Goal: Book appointment/travel/reservation

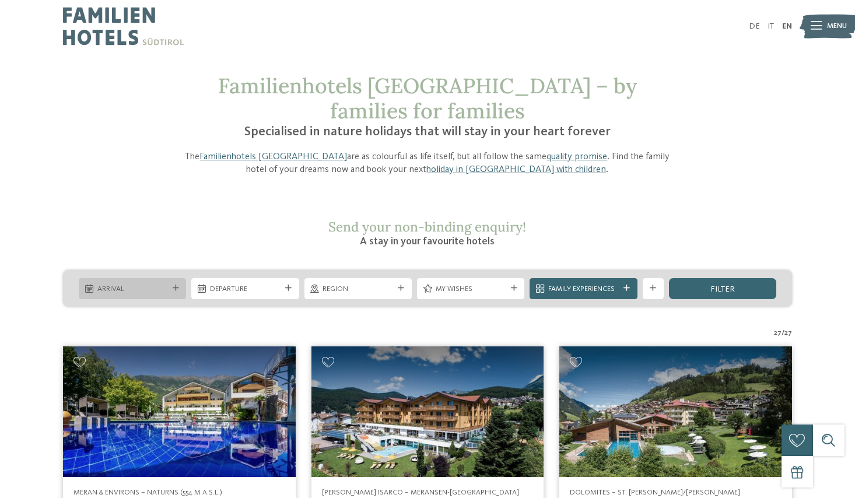
click at [178, 278] on div "Arrival" at bounding box center [132, 288] width 107 height 21
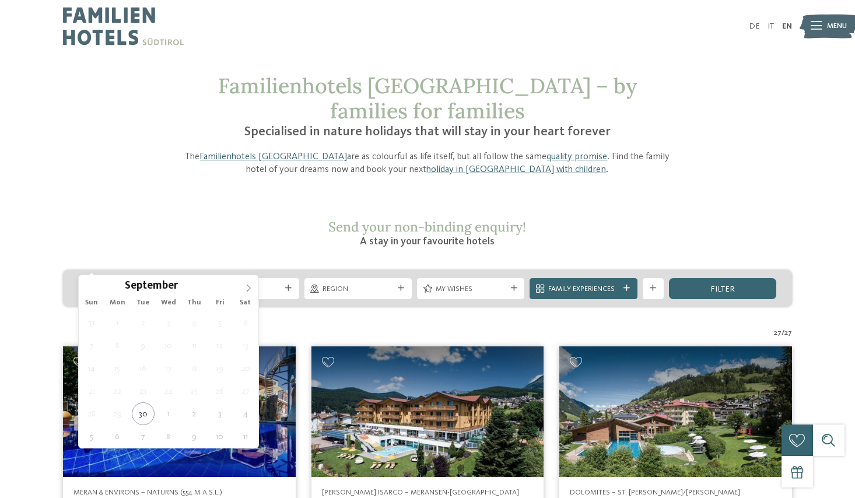
click at [249, 289] on icon at bounding box center [248, 288] width 8 height 8
type div "16.10.2025"
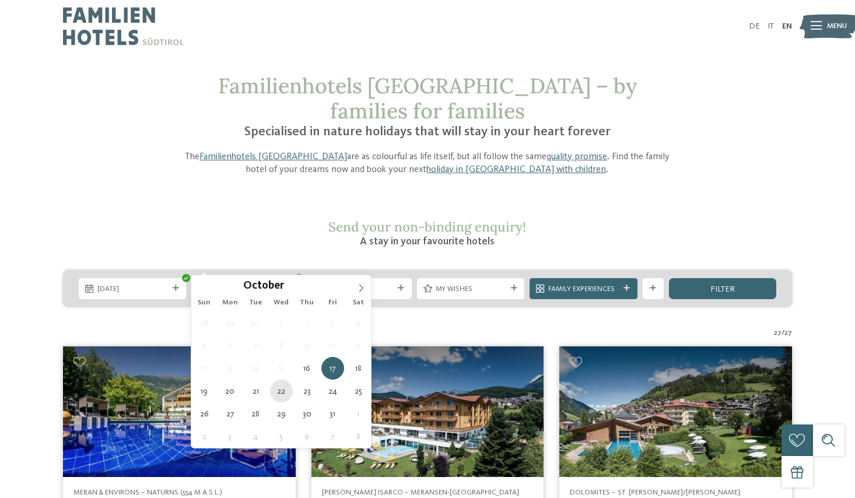
type div "22.10.2025"
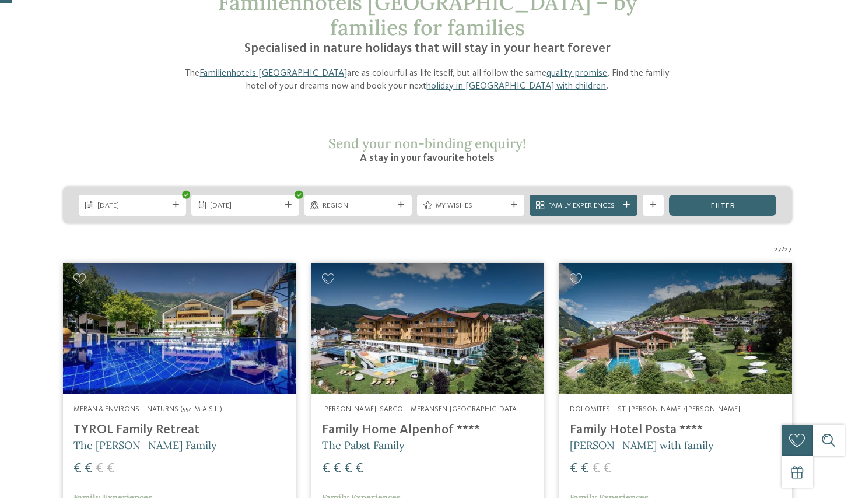
scroll to position [88, 0]
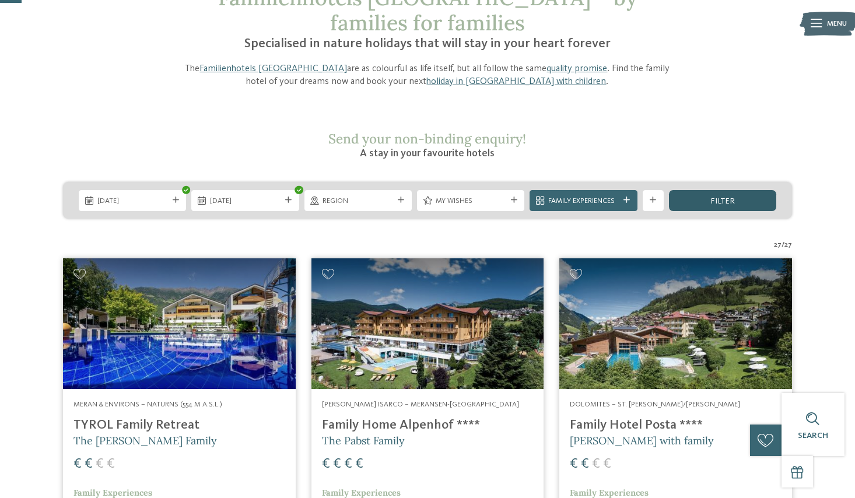
click at [703, 190] on div "filter" at bounding box center [722, 200] width 107 height 21
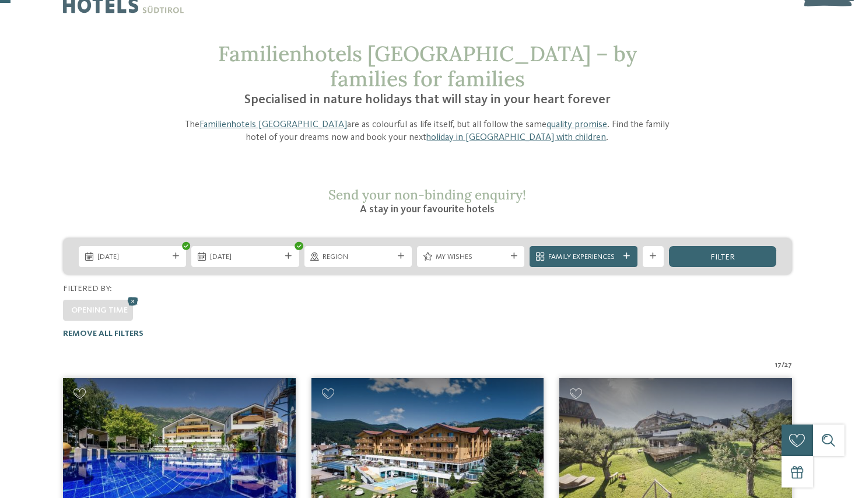
scroll to position [0, 0]
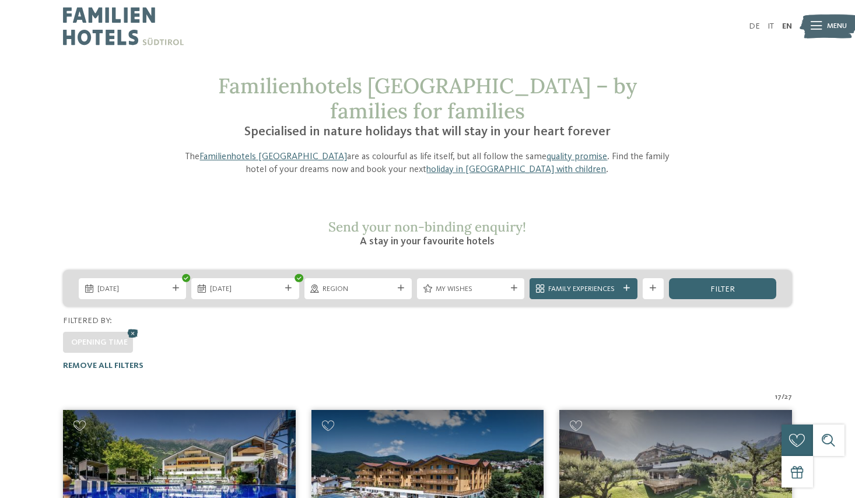
click at [132, 326] on icon at bounding box center [133, 333] width 16 height 14
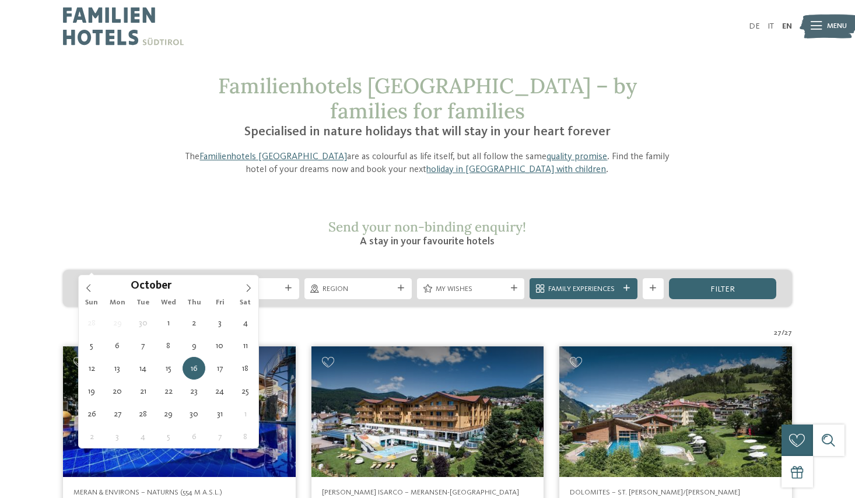
click at [180, 285] on div at bounding box center [175, 288] width 10 height 6
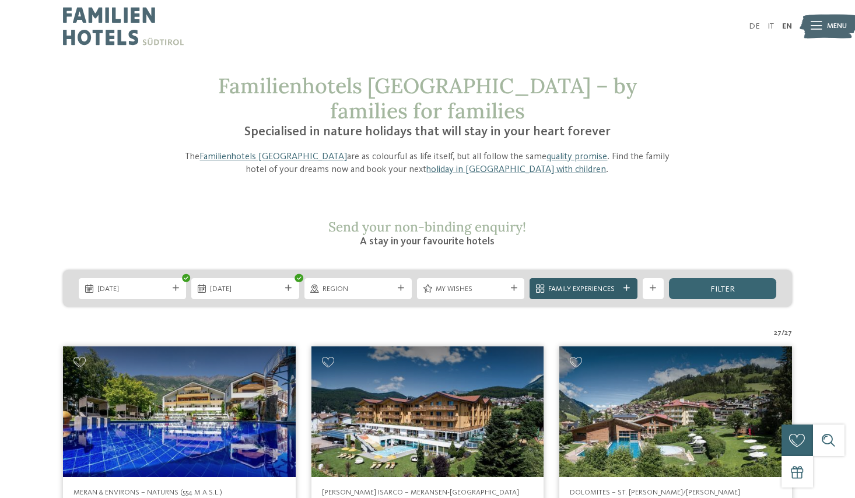
click at [633, 278] on div "Family Experiences" at bounding box center [583, 288] width 107 height 21
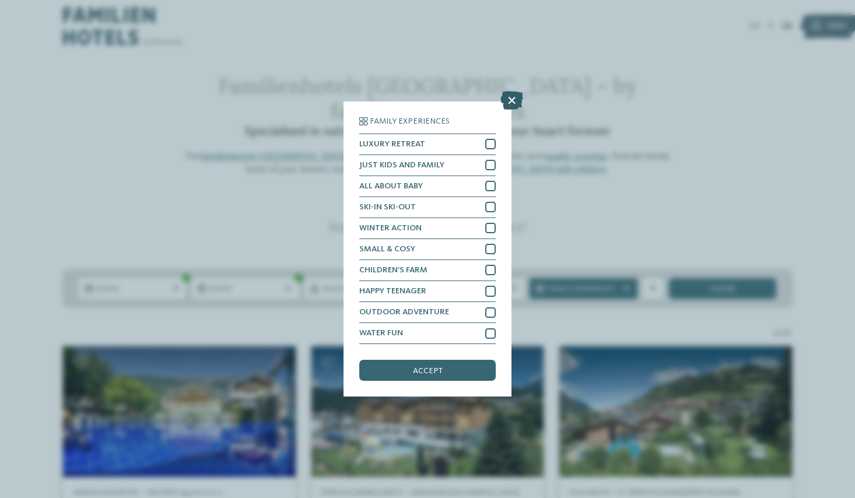
click at [509, 100] on icon at bounding box center [511, 100] width 23 height 19
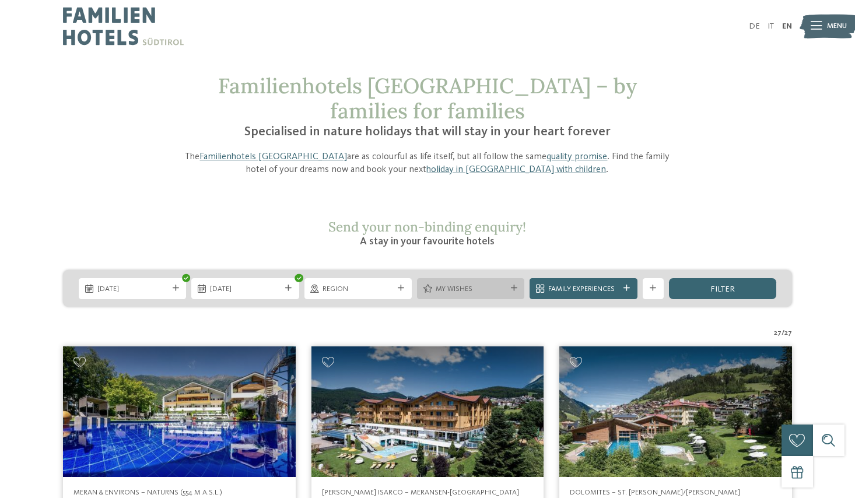
click at [517, 285] on div at bounding box center [514, 288] width 10 height 6
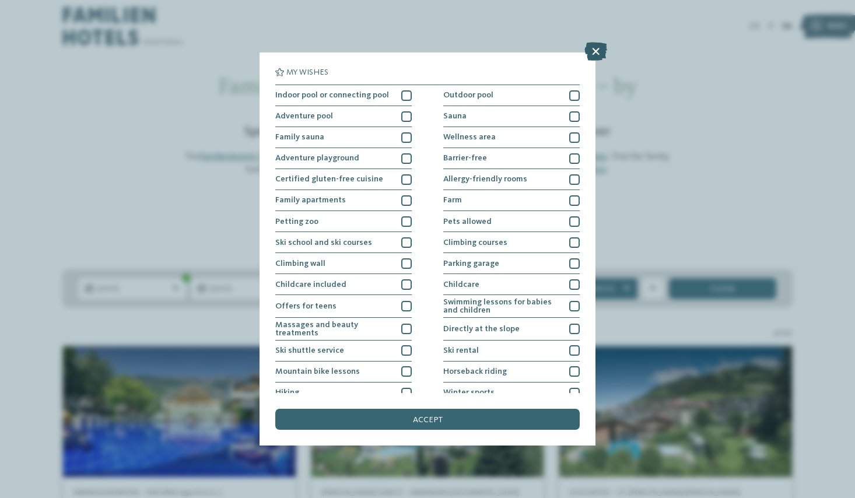
click at [600, 58] on icon at bounding box center [595, 51] width 23 height 19
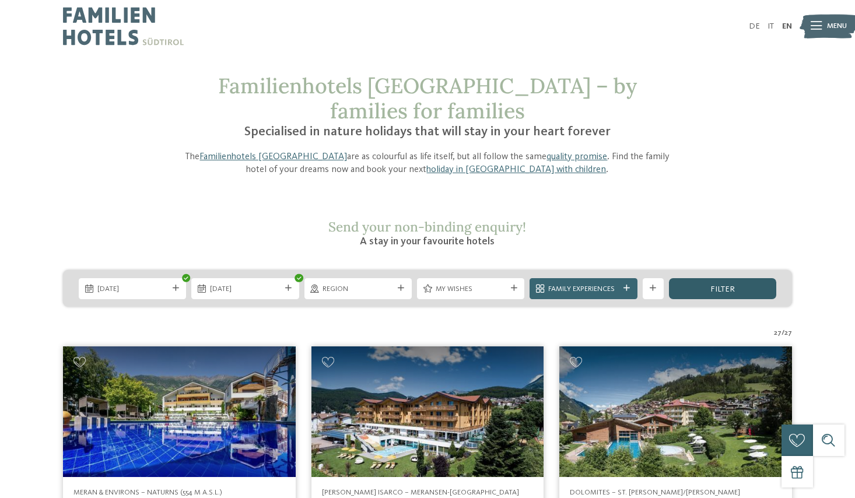
click at [698, 278] on div "filter" at bounding box center [722, 288] width 107 height 21
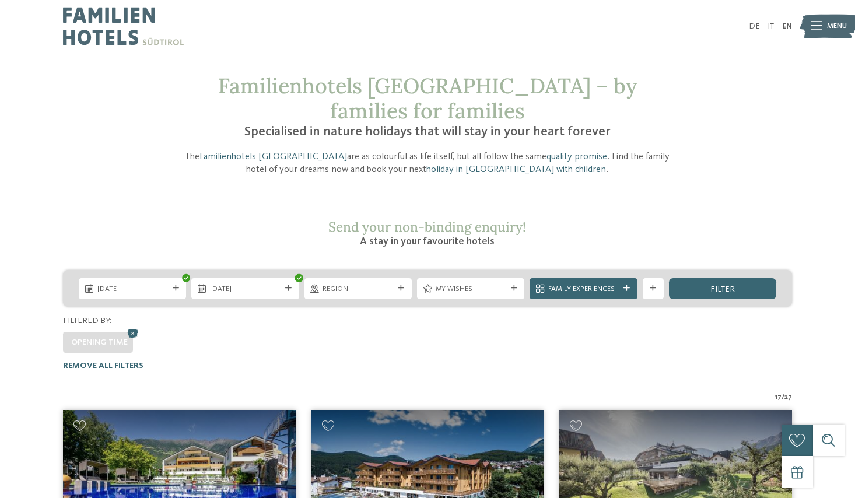
click at [117, 16] on img at bounding box center [123, 26] width 121 height 52
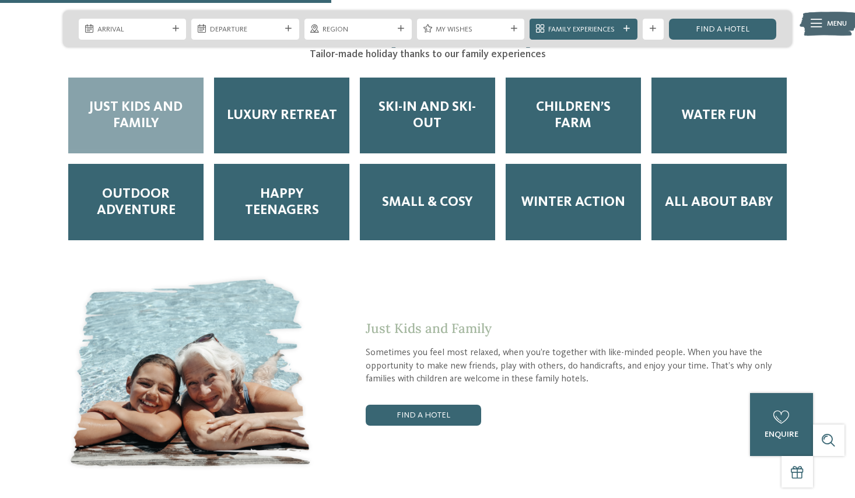
scroll to position [1864, 0]
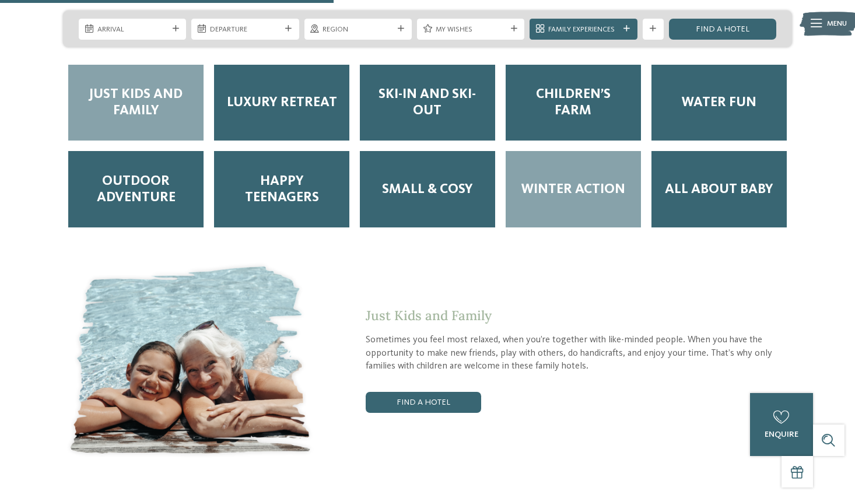
click at [600, 162] on div "Winter Action" at bounding box center [573, 189] width 135 height 76
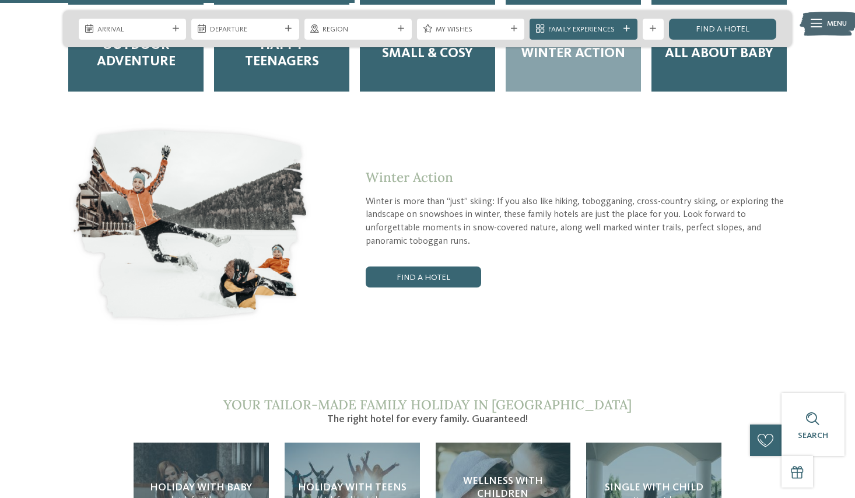
scroll to position [2016, 0]
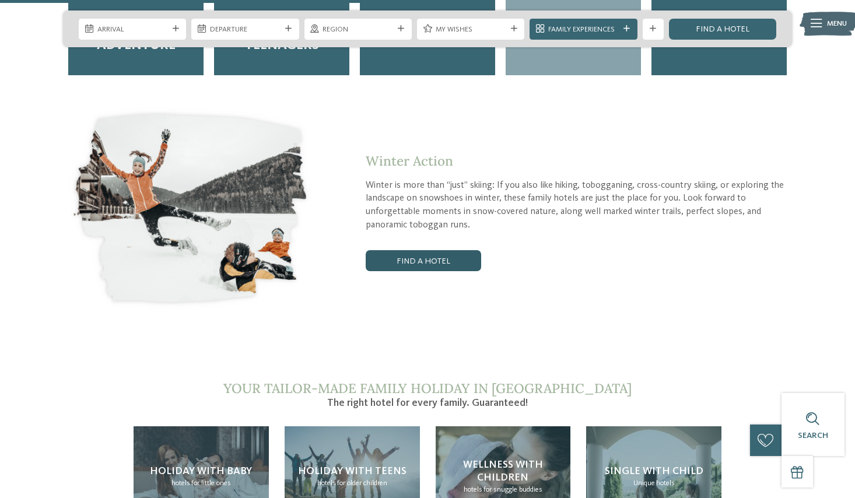
click at [455, 250] on link "Find a hotel" at bounding box center [423, 260] width 115 height 21
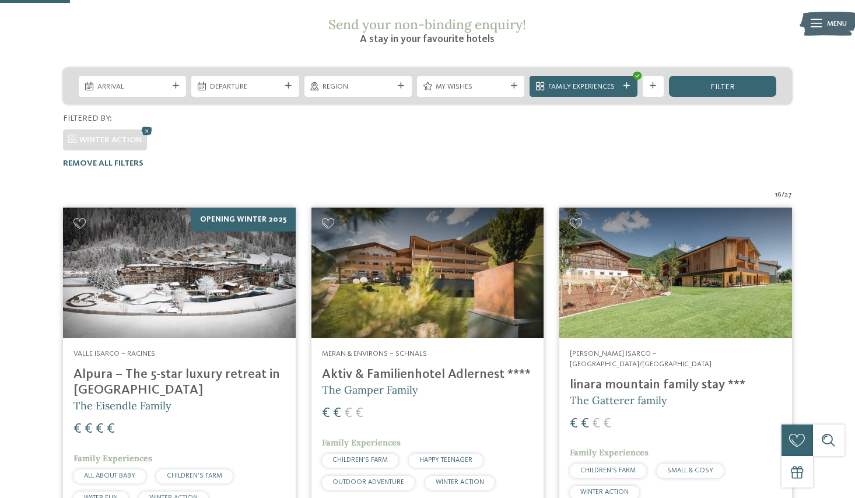
scroll to position [203, 0]
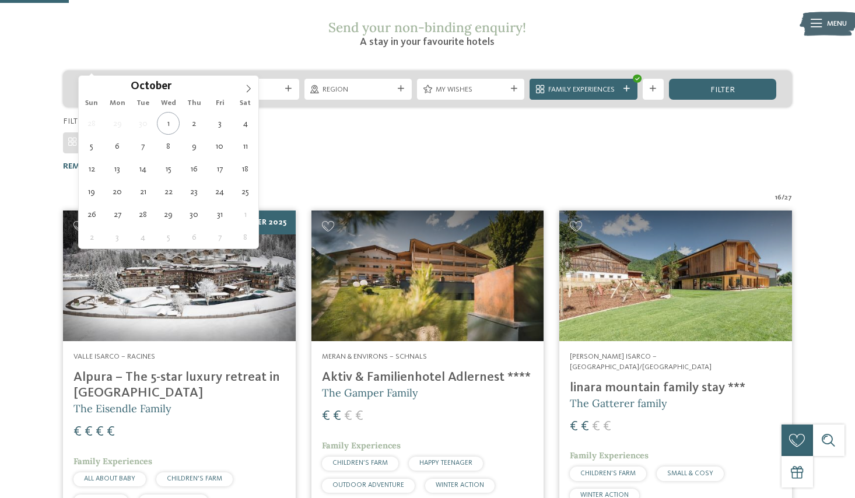
click at [185, 79] on div "Arrival" at bounding box center [132, 89] width 107 height 21
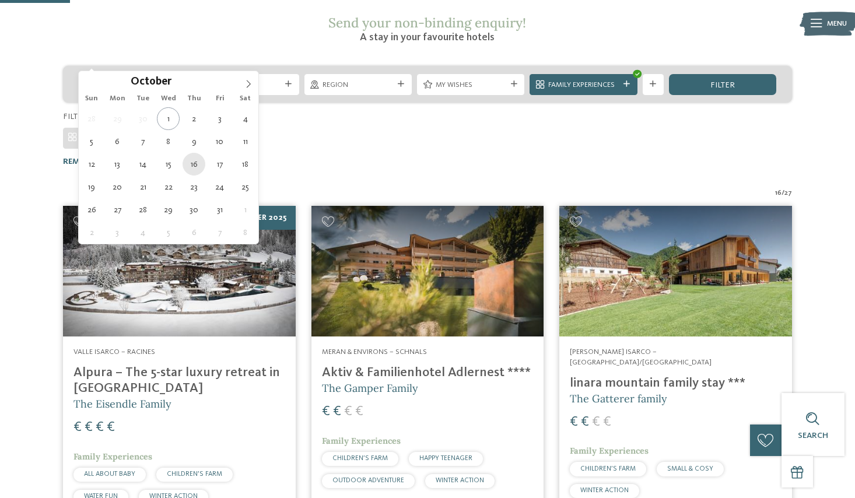
type div "16.10.2025"
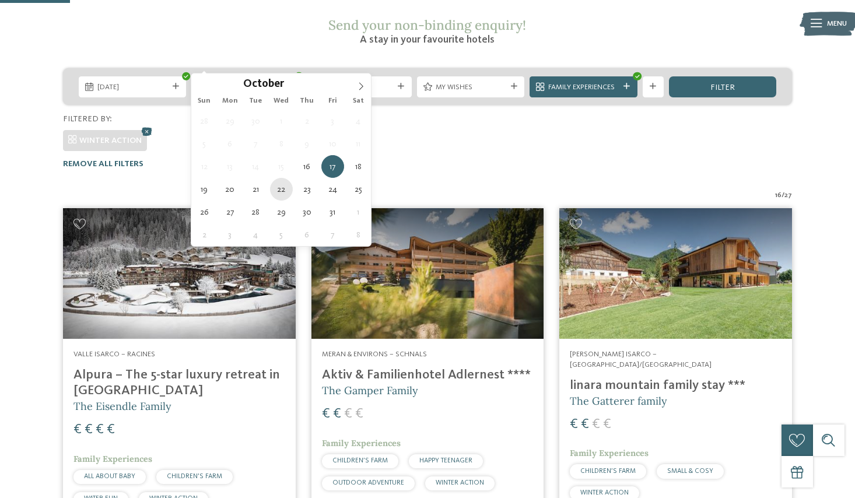
scroll to position [204, 0]
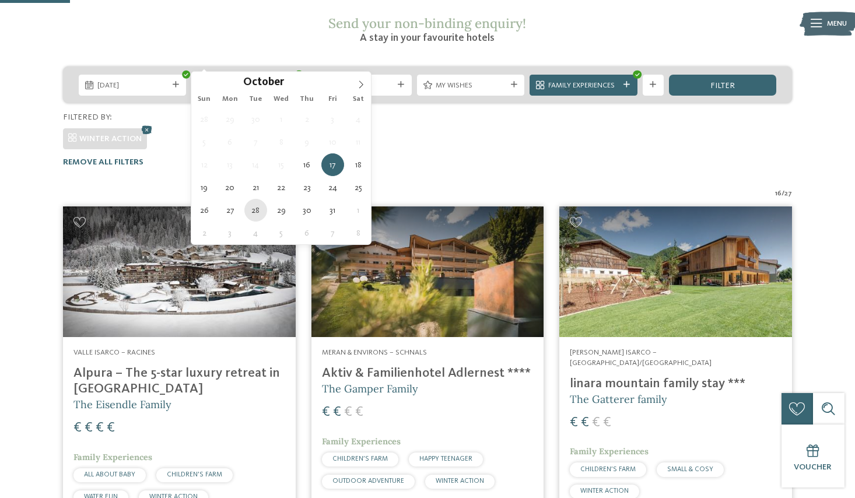
type div "28.10.2025"
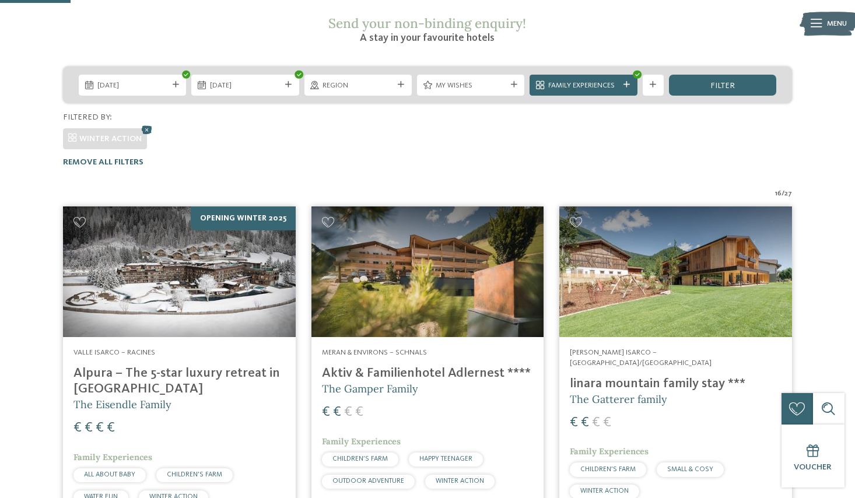
scroll to position [205, 0]
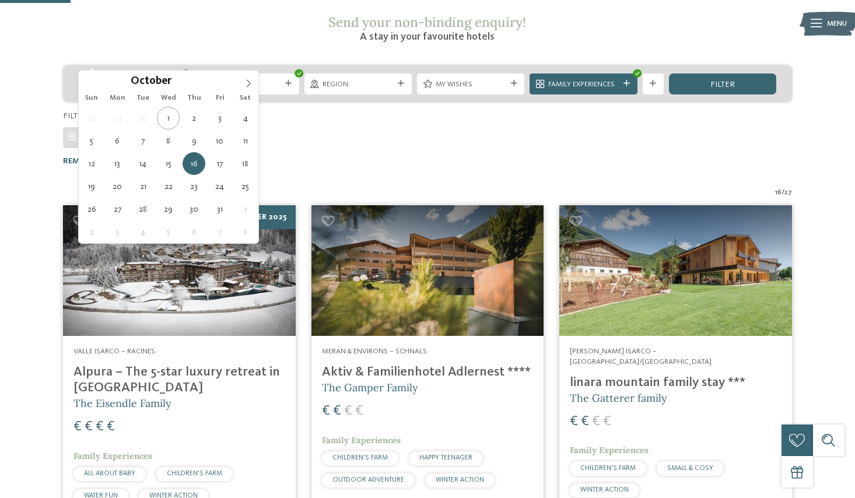
click at [176, 73] on div "16.10.2025" at bounding box center [132, 83] width 107 height 21
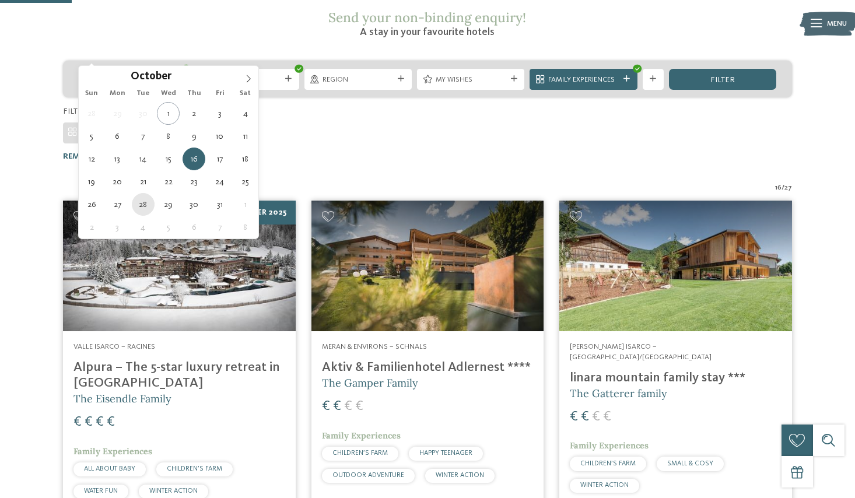
type div "28.10.2025"
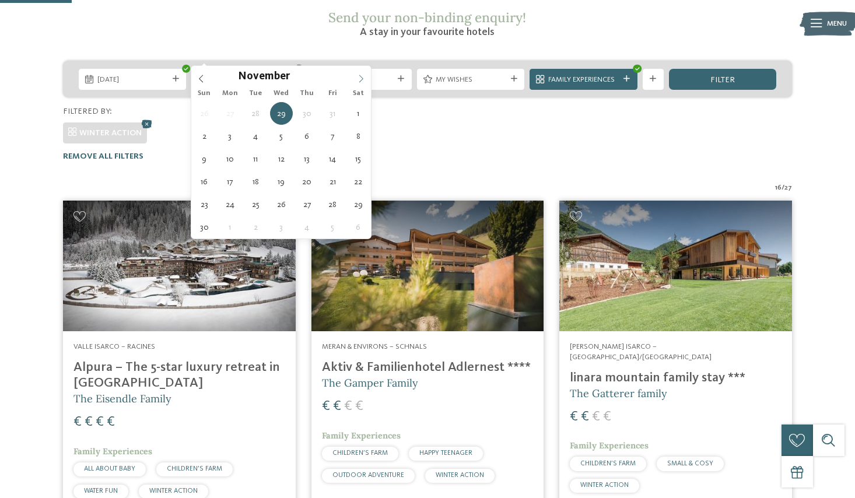
click at [364, 80] on icon at bounding box center [361, 79] width 8 height 8
type div "01.11.2025"
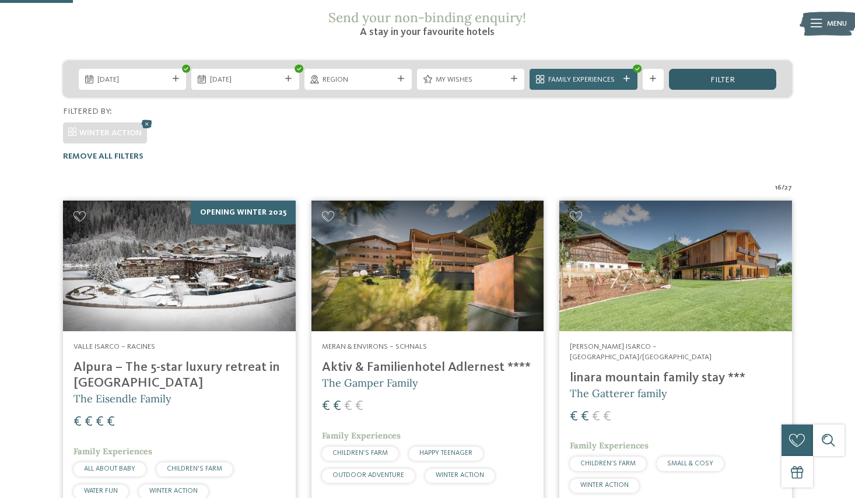
scroll to position [212, 0]
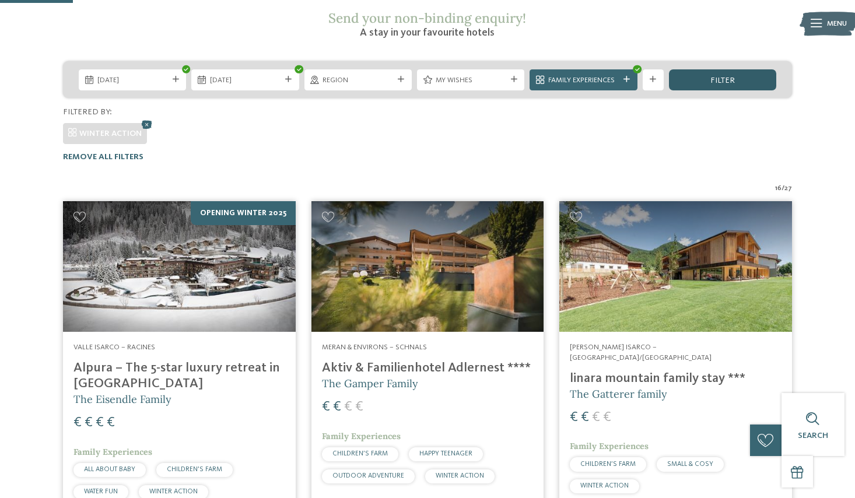
click at [723, 76] on span "filter" at bounding box center [722, 80] width 24 height 8
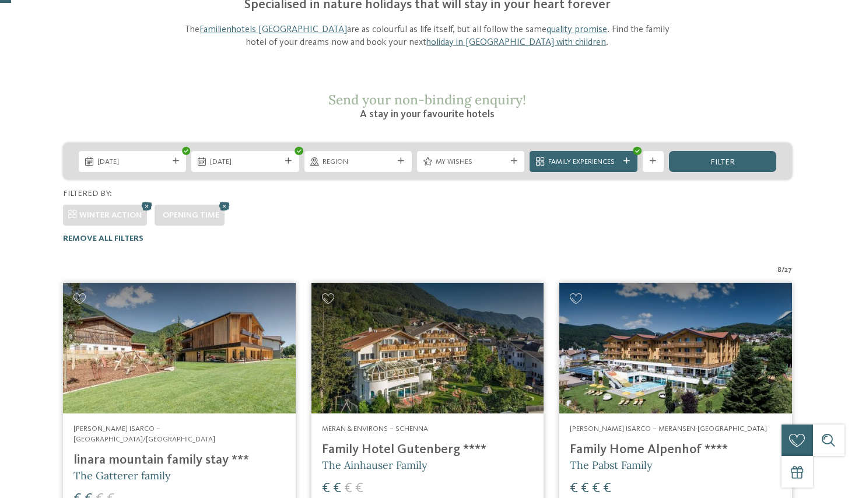
scroll to position [0, 0]
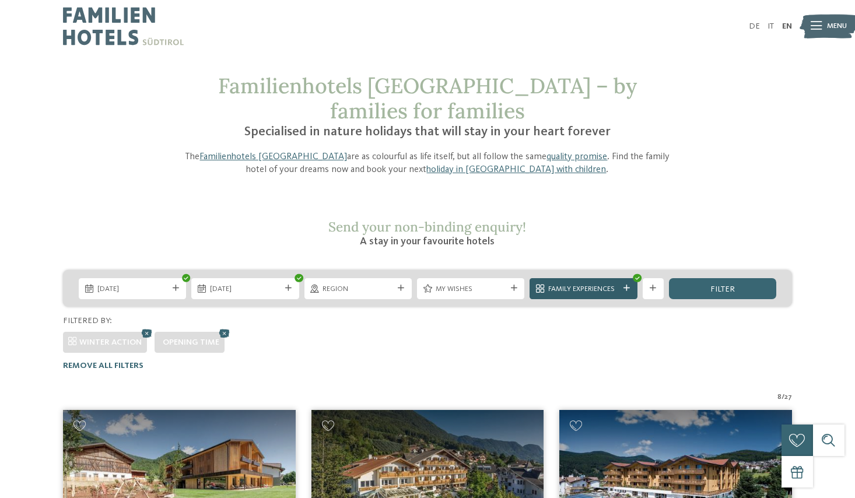
click at [604, 284] on span "Family Experiences" at bounding box center [583, 289] width 71 height 10
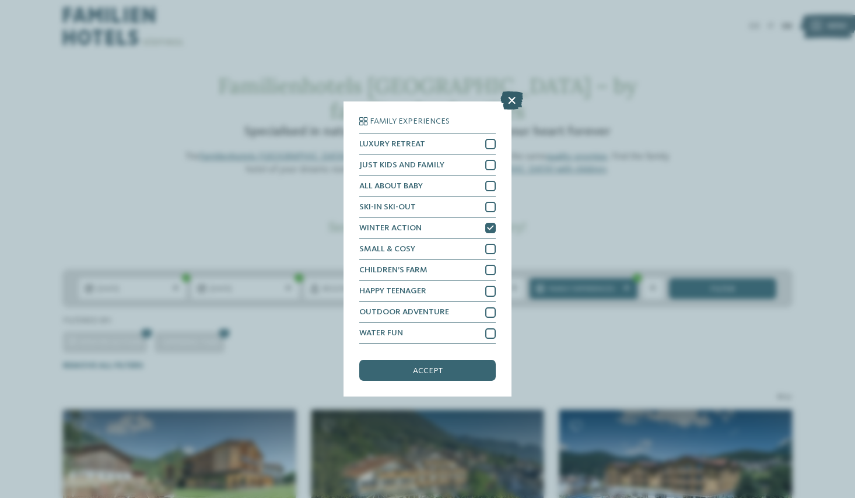
click at [516, 101] on icon at bounding box center [511, 100] width 23 height 19
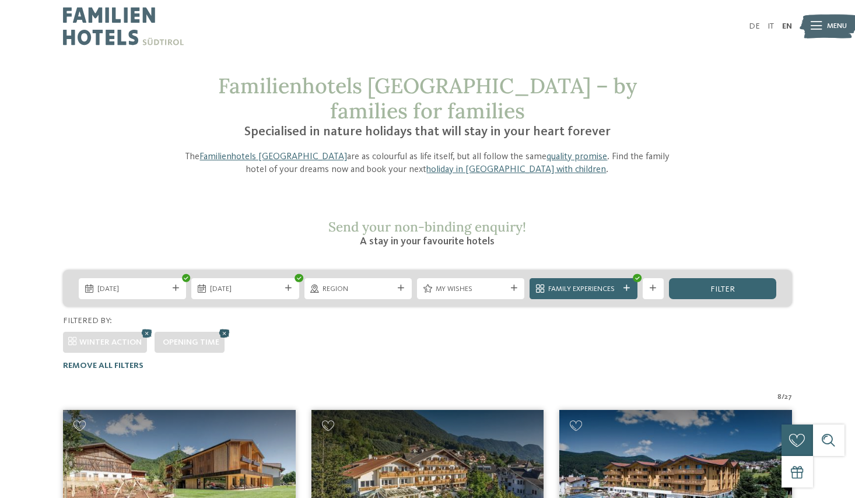
click at [223, 326] on icon at bounding box center [224, 333] width 16 height 14
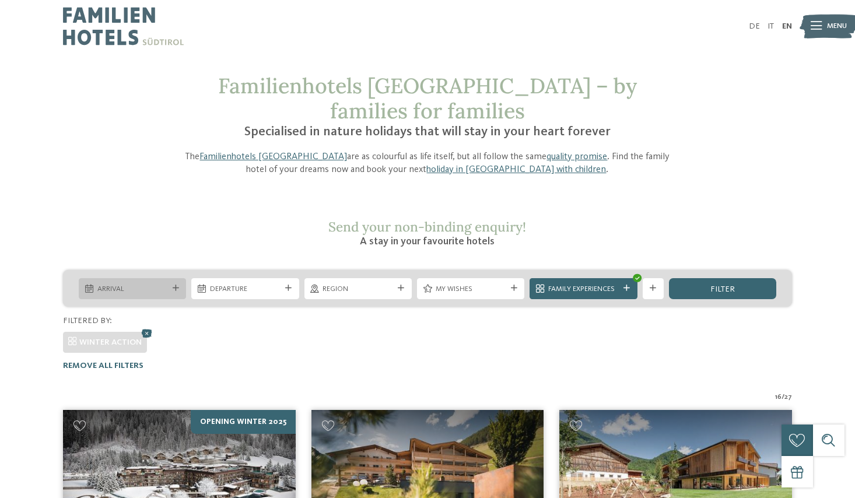
click at [172, 285] on div at bounding box center [175, 288] width 10 height 6
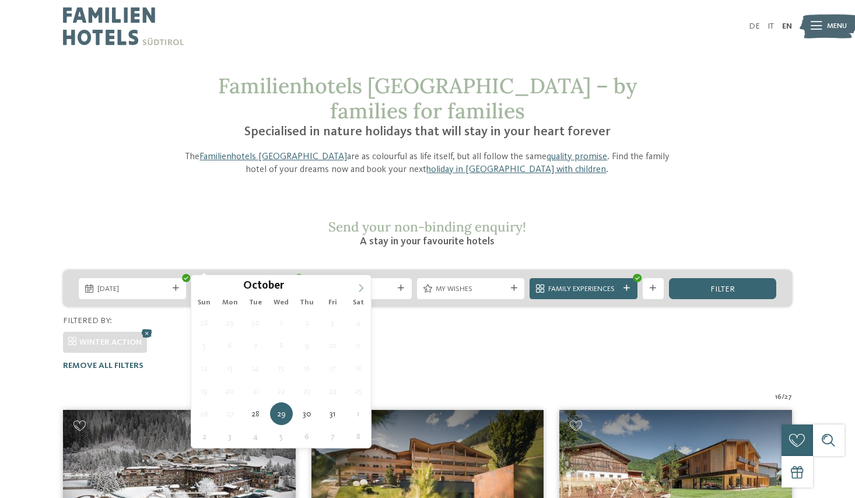
click at [363, 288] on icon at bounding box center [361, 288] width 8 height 8
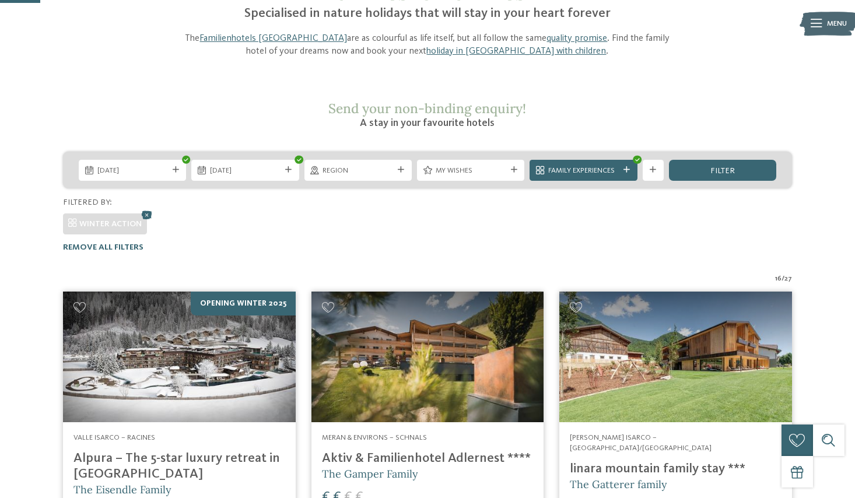
scroll to position [117, 0]
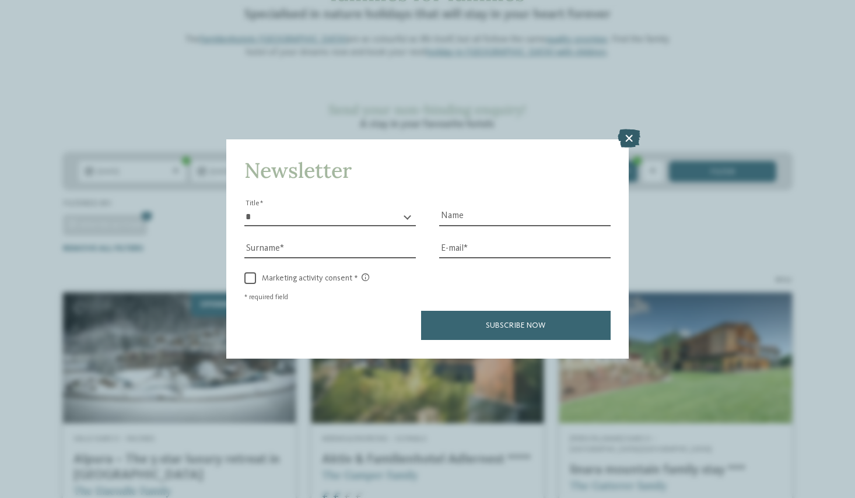
click at [630, 136] on icon at bounding box center [629, 138] width 23 height 19
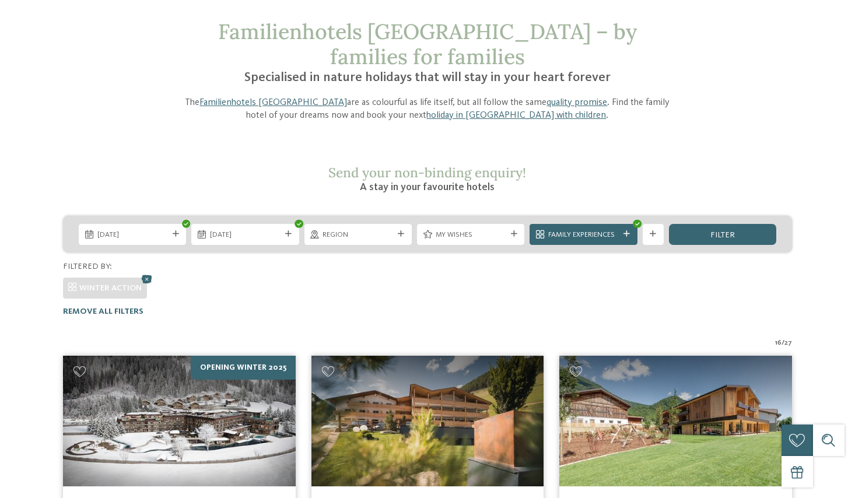
scroll to position [0, 0]
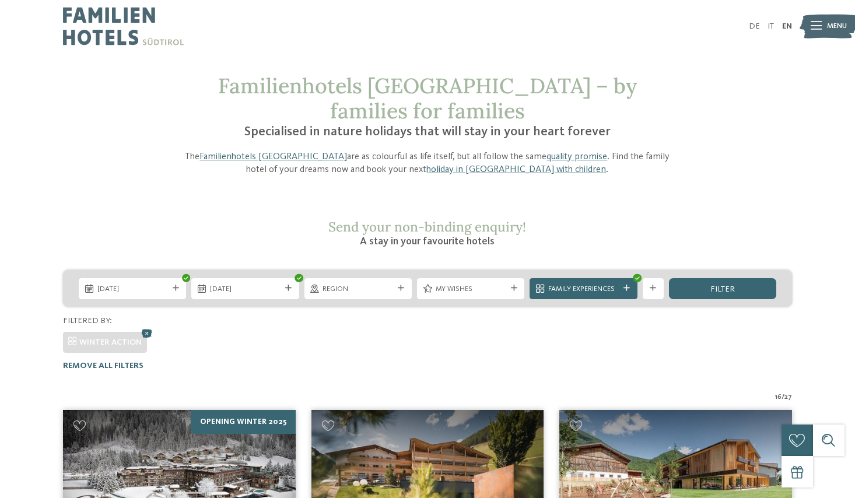
click at [120, 21] on img at bounding box center [123, 26] width 121 height 52
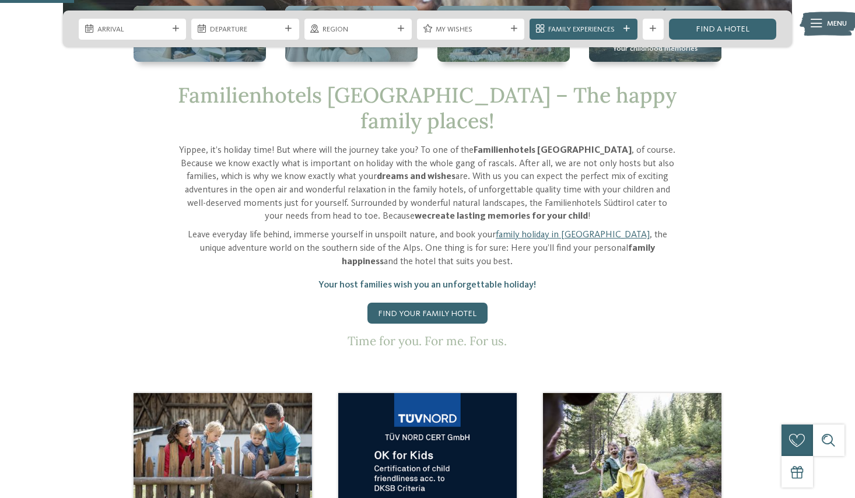
scroll to position [458, 0]
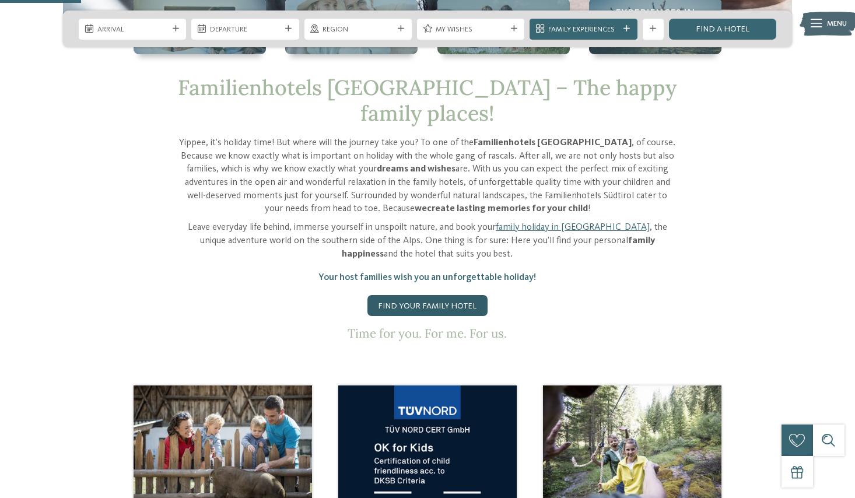
click at [443, 295] on link "Find your family hotel" at bounding box center [427, 305] width 120 height 21
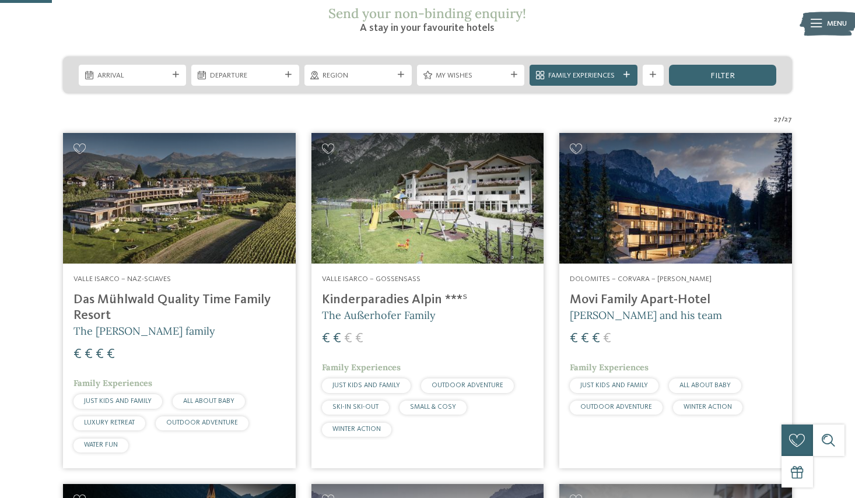
scroll to position [184, 0]
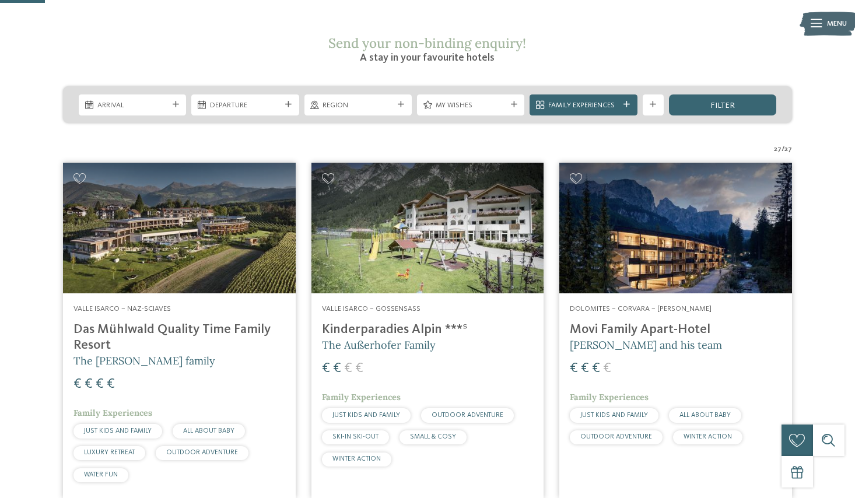
drag, startPoint x: 120, startPoint y: 323, endPoint x: 113, endPoint y: 323, distance: 7.0
drag, startPoint x: 165, startPoint y: 348, endPoint x: 159, endPoint y: 347, distance: 6.5
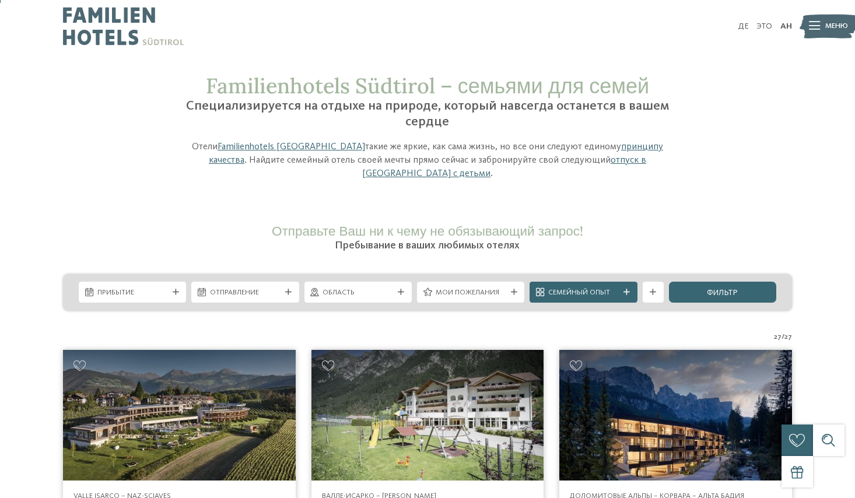
scroll to position [1, 0]
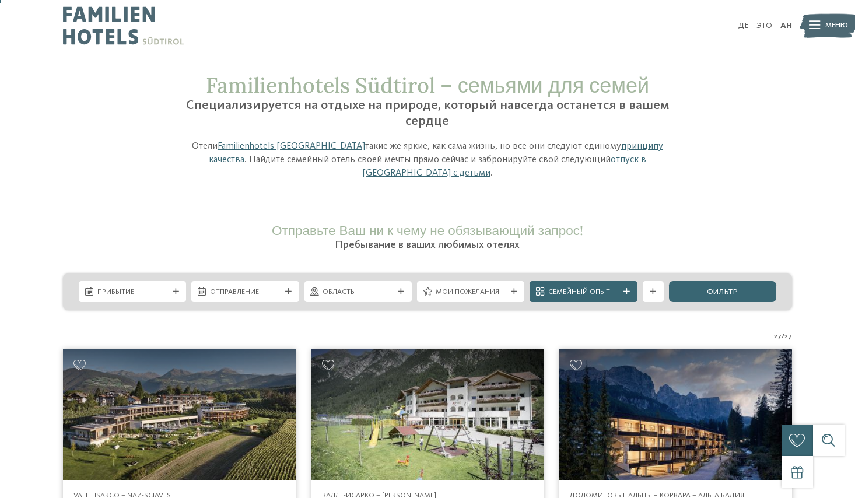
click at [817, 26] on icon at bounding box center [814, 26] width 11 height 8
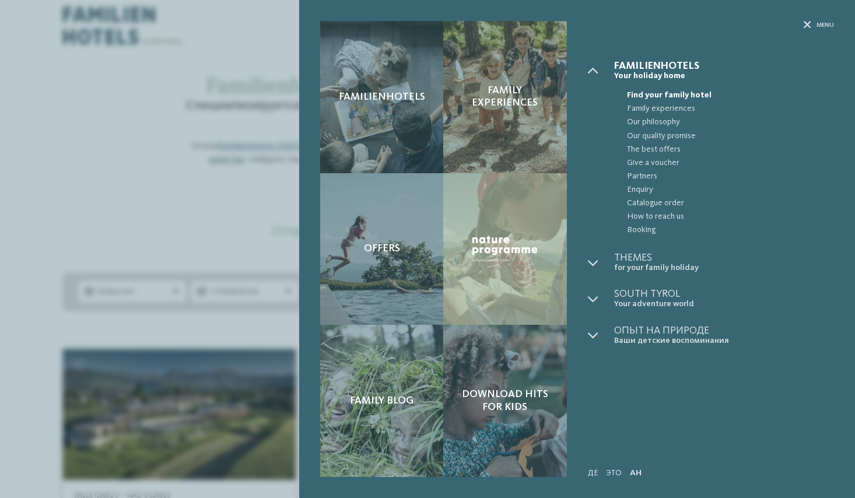
click at [817, 26] on div "Familienhotels Family experiences Offers" at bounding box center [427, 249] width 855 height 498
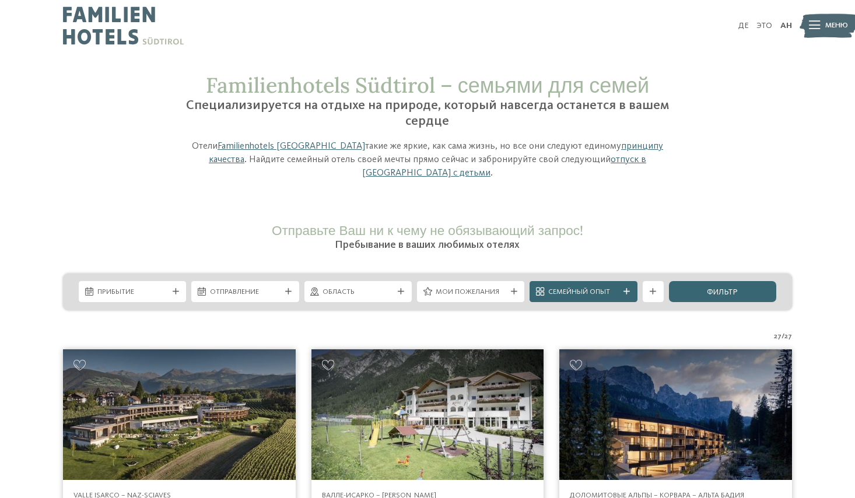
click at [817, 26] on icon at bounding box center [814, 26] width 11 height 8
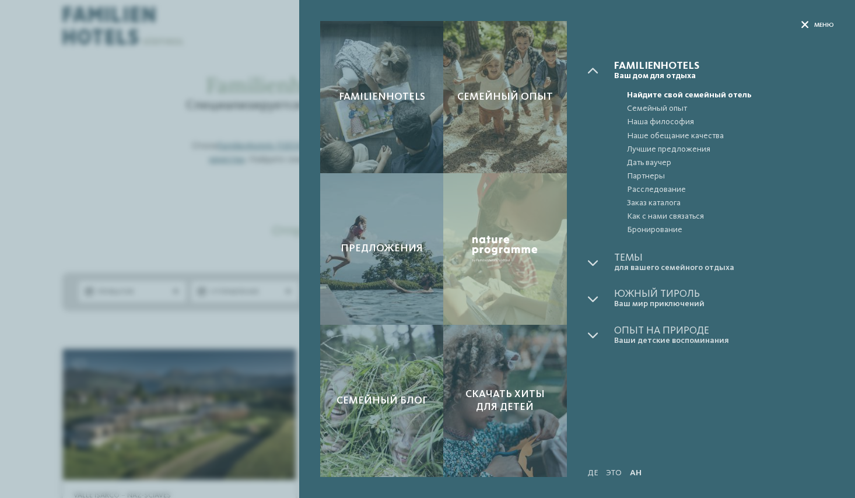
click at [803, 27] on icon at bounding box center [805, 26] width 8 height 8
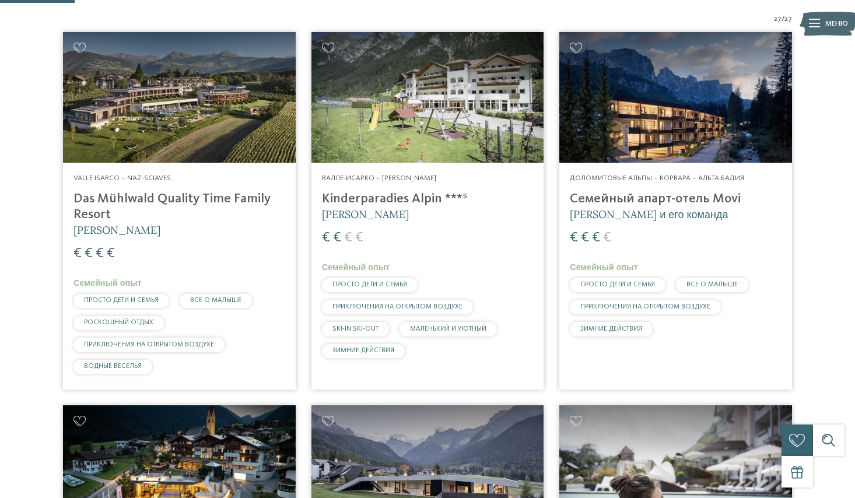
scroll to position [316, 0]
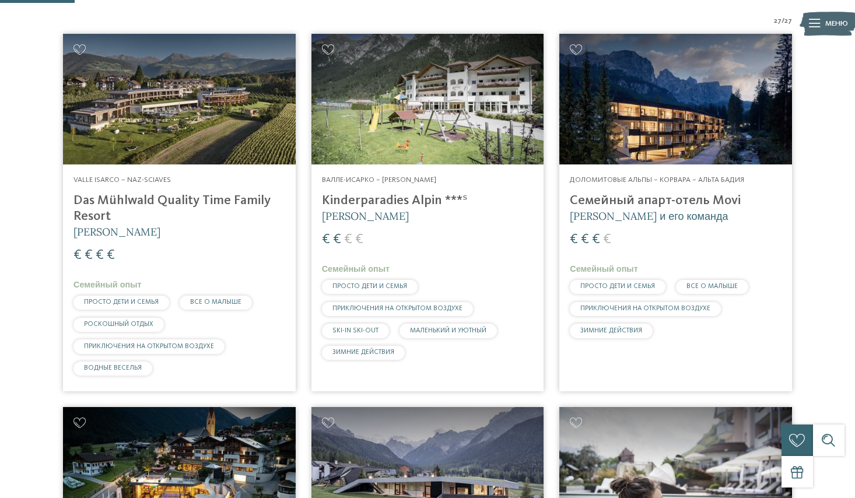
drag, startPoint x: 117, startPoint y: 219, endPoint x: 152, endPoint y: 213, distance: 36.2
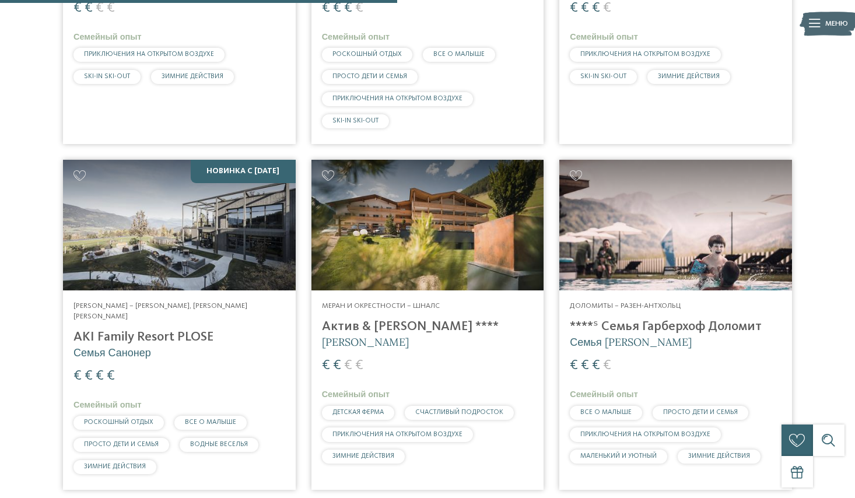
scroll to position [1683, 0]
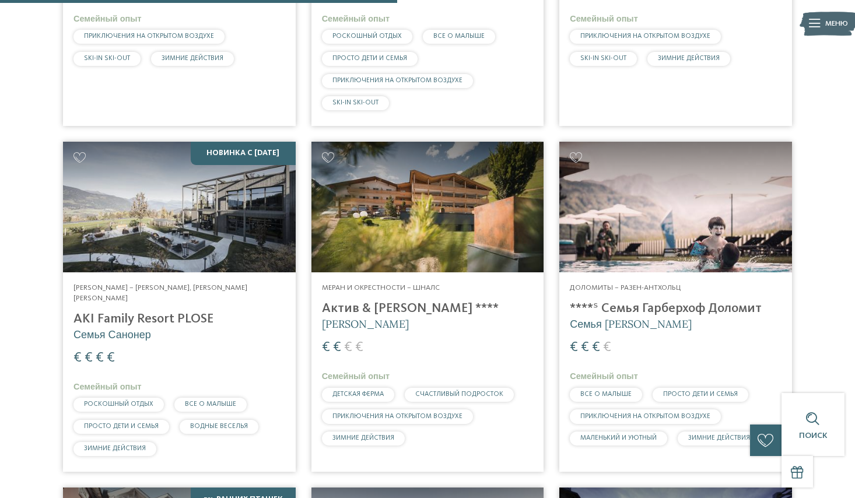
click at [656, 222] on img at bounding box center [675, 207] width 233 height 131
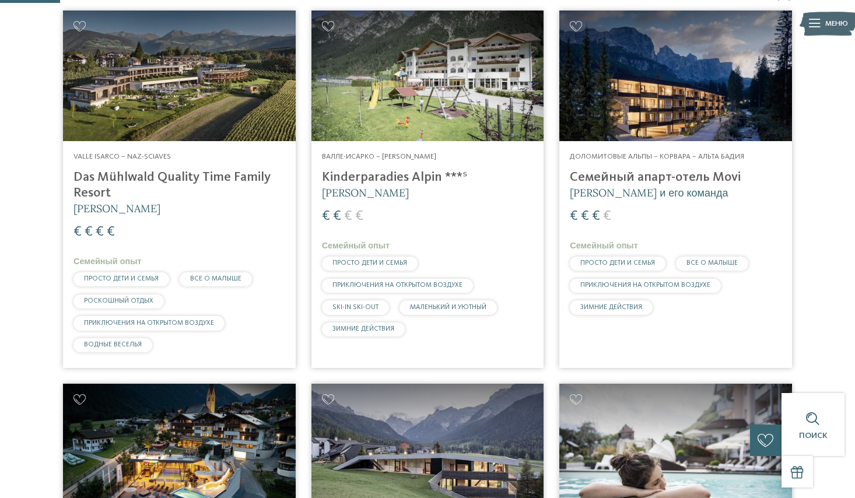
scroll to position [251, 0]
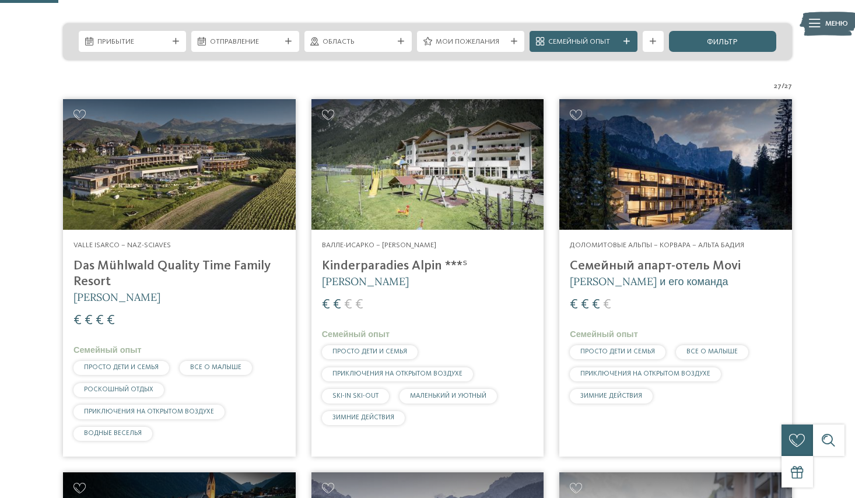
drag, startPoint x: 72, startPoint y: 173, endPoint x: 565, endPoint y: 11, distance: 519.4
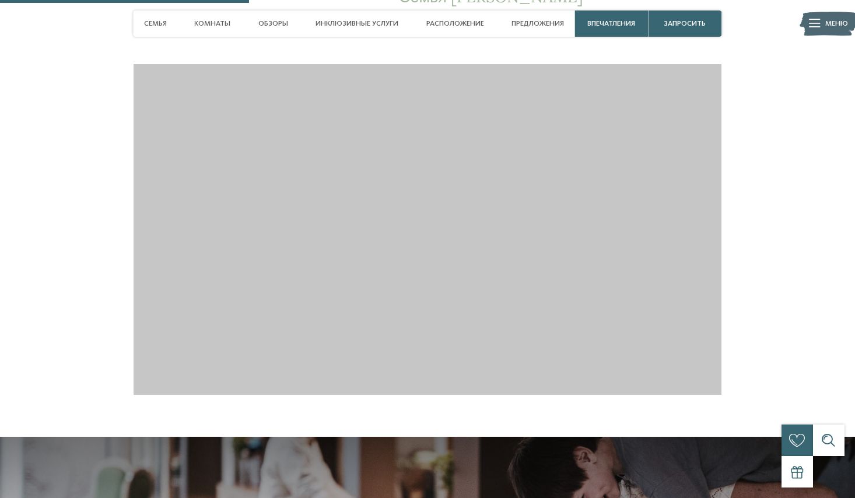
scroll to position [1200, 0]
